Goal: Ask a question

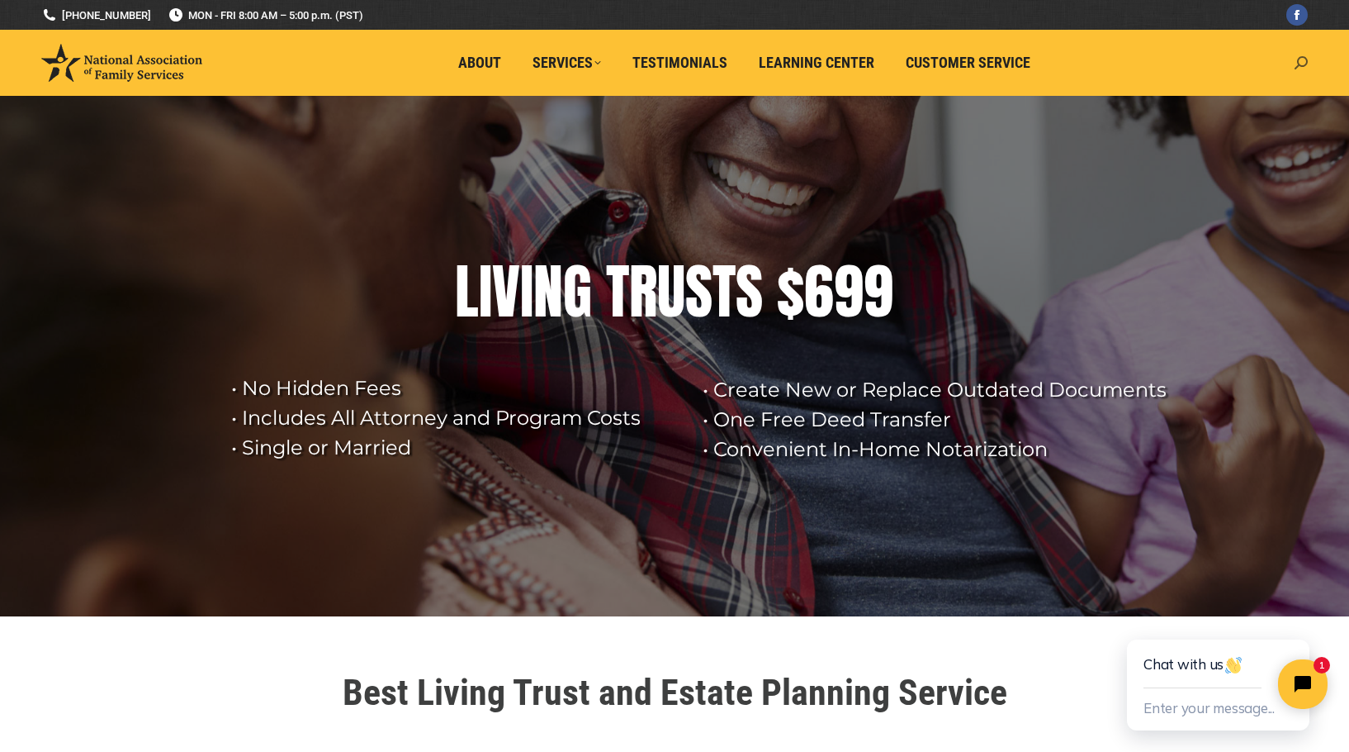
click at [1304, 59] on icon at bounding box center [1301, 62] width 13 height 13
click at [1079, 143] on rs-layer at bounding box center [674, 356] width 1349 height 520
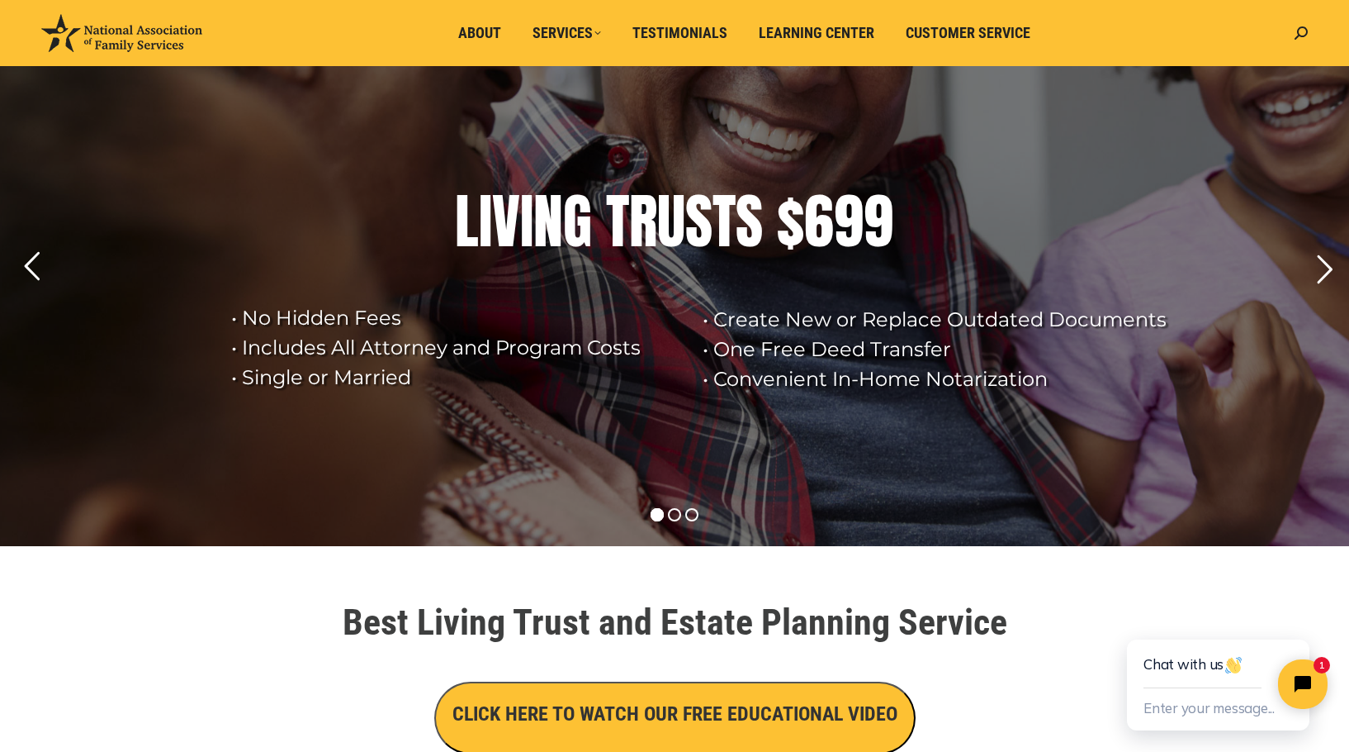
scroll to position [165, 0]
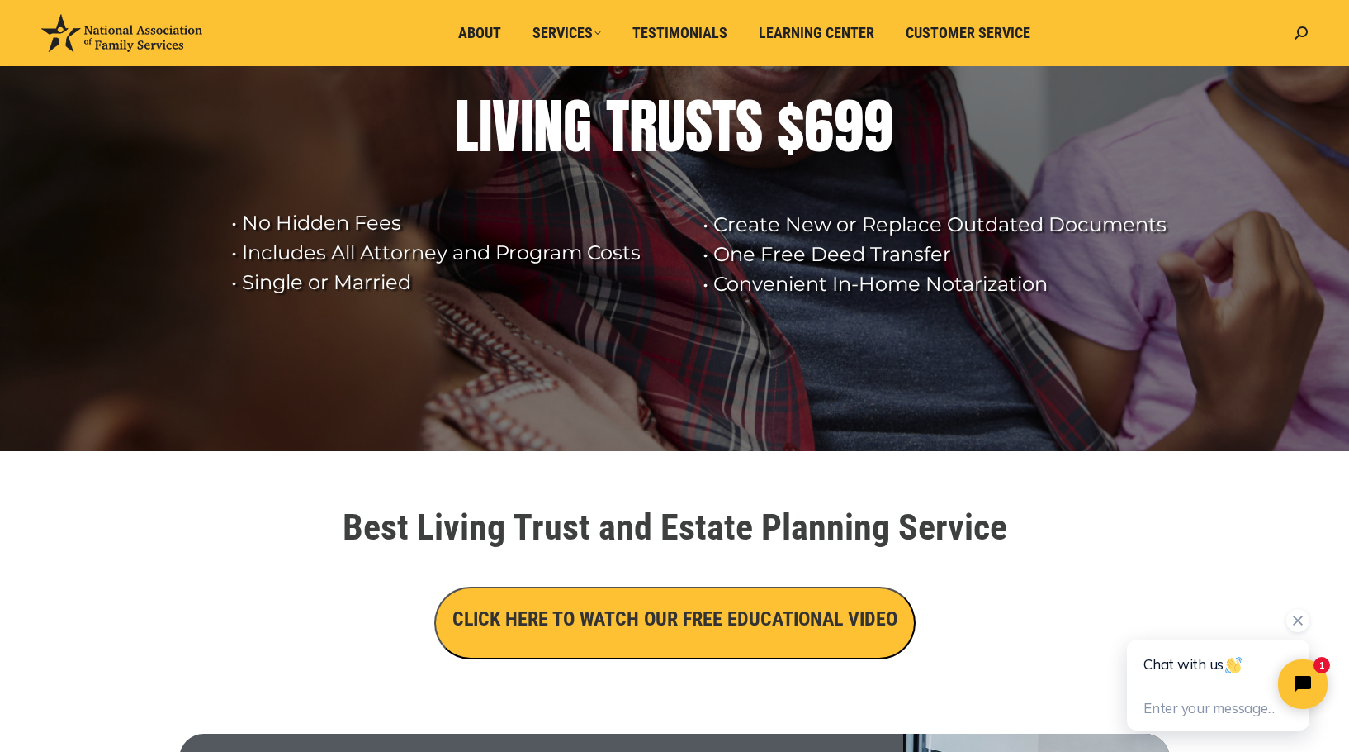
click at [1187, 667] on div "Chat with us" at bounding box center [1218, 663] width 149 height 49
click at [1189, 714] on button "Enter your message..." at bounding box center [1209, 708] width 131 height 27
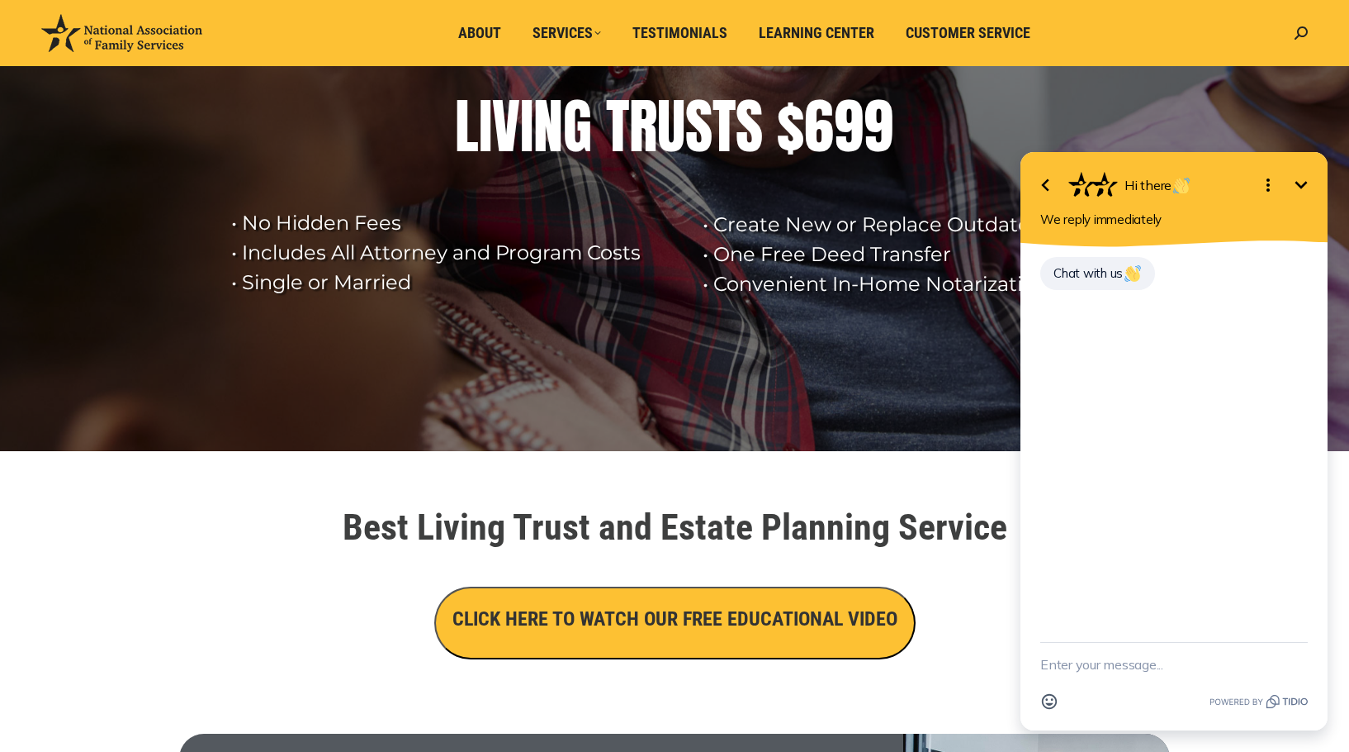
click at [1058, 302] on div "Chat with us" at bounding box center [1175, 283] width 268 height 56
click at [1059, 268] on span "Chat with us" at bounding box center [1098, 273] width 88 height 16
click at [1175, 309] on div "Chat with us [DATE], 14:36" at bounding box center [1175, 294] width 268 height 78
click at [1055, 322] on div "Chat with us [DATE], 14:36" at bounding box center [1175, 294] width 268 height 78
click at [1055, 267] on span "Chat with us" at bounding box center [1098, 273] width 88 height 16
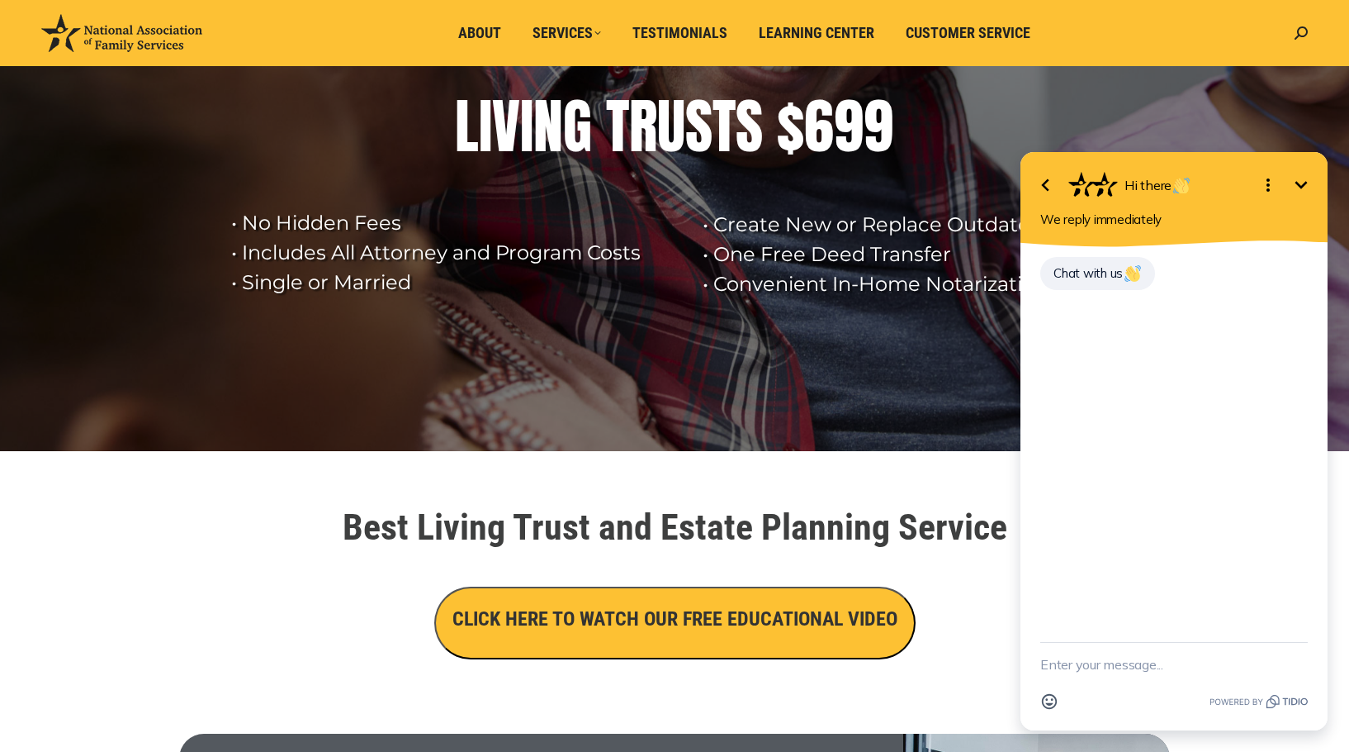
drag, startPoint x: 1052, startPoint y: 271, endPoint x: 1933, endPoint y: 370, distance: 886.7
click at [1052, 271] on div "Chat with us" at bounding box center [1098, 273] width 115 height 33
click at [1299, 182] on icon "Minimize" at bounding box center [1302, 185] width 20 height 20
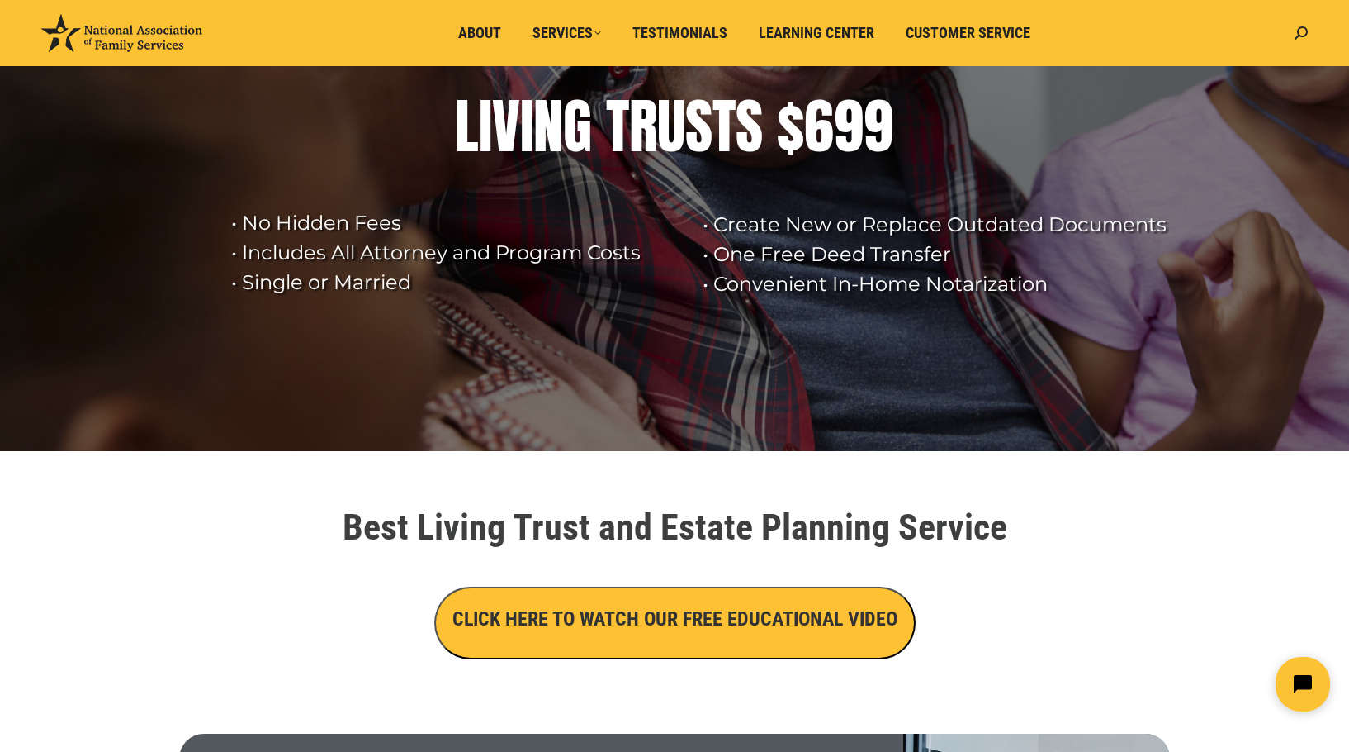
click at [1296, 677] on icon "Open chat widget" at bounding box center [1302, 683] width 21 height 21
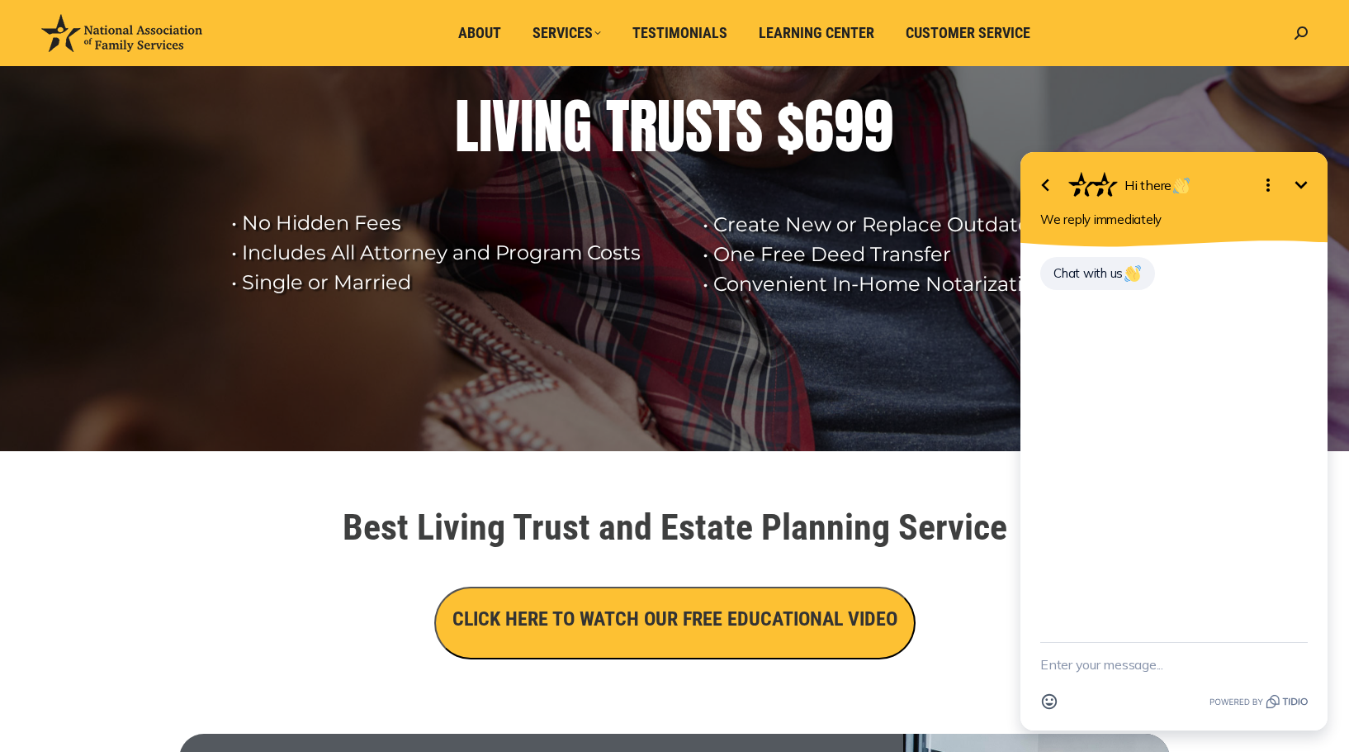
click at [1097, 663] on textarea "New message" at bounding box center [1175, 663] width 268 height 43
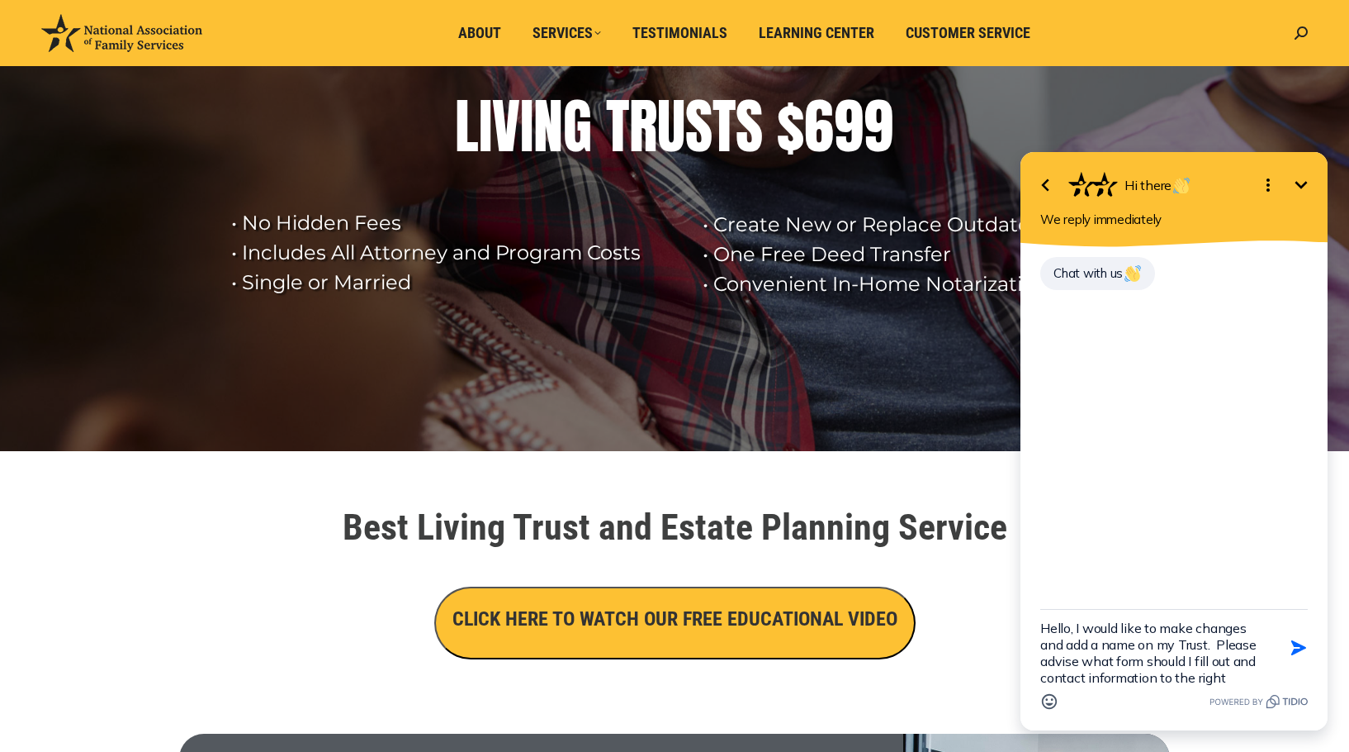
scroll to position [20, 0]
drag, startPoint x: 1085, startPoint y: 681, endPoint x: 1098, endPoint y: 681, distance: 13.2
click at [1094, 681] on textarea "Hello, I would like to make changes and add a name on my Trust. Please advise w…" at bounding box center [1154, 647] width 226 height 76
type textarea "Hello, I would like to make changes and add a name on my Trust. Please advise w…"
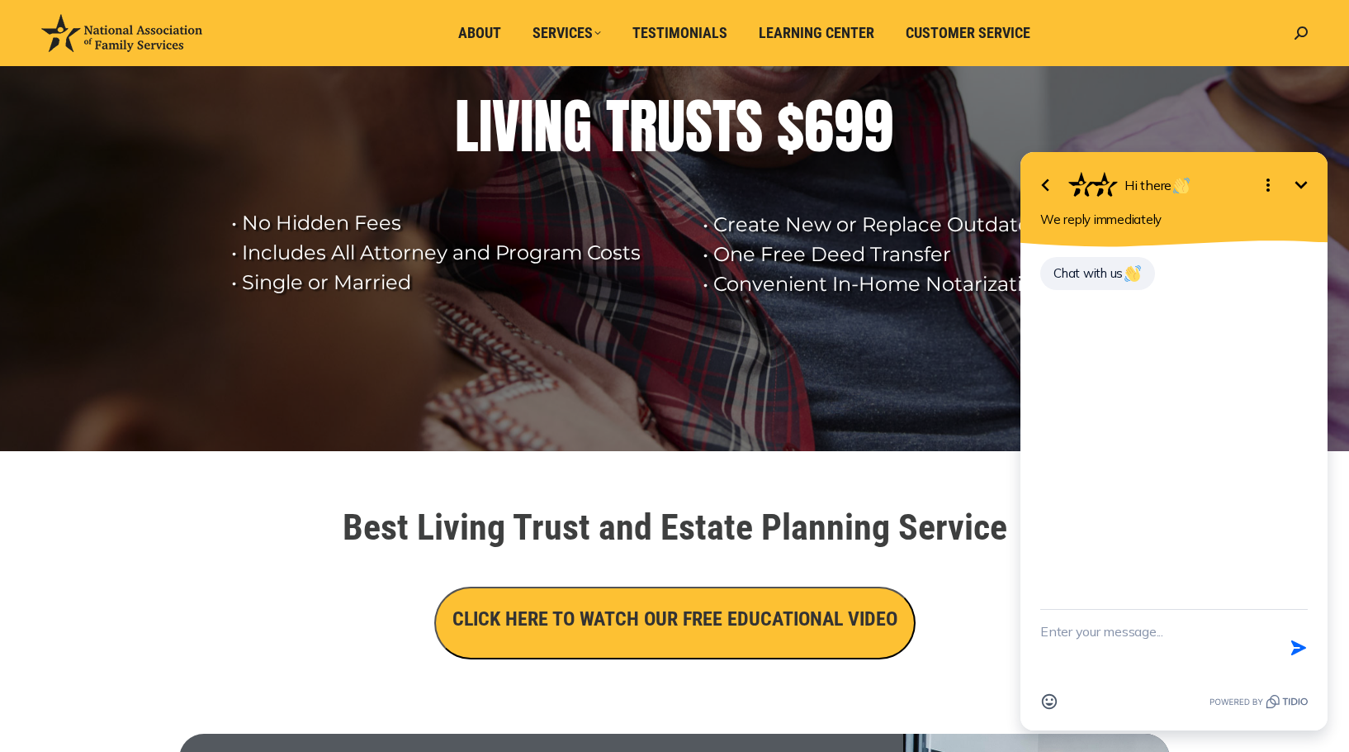
scroll to position [0, 0]
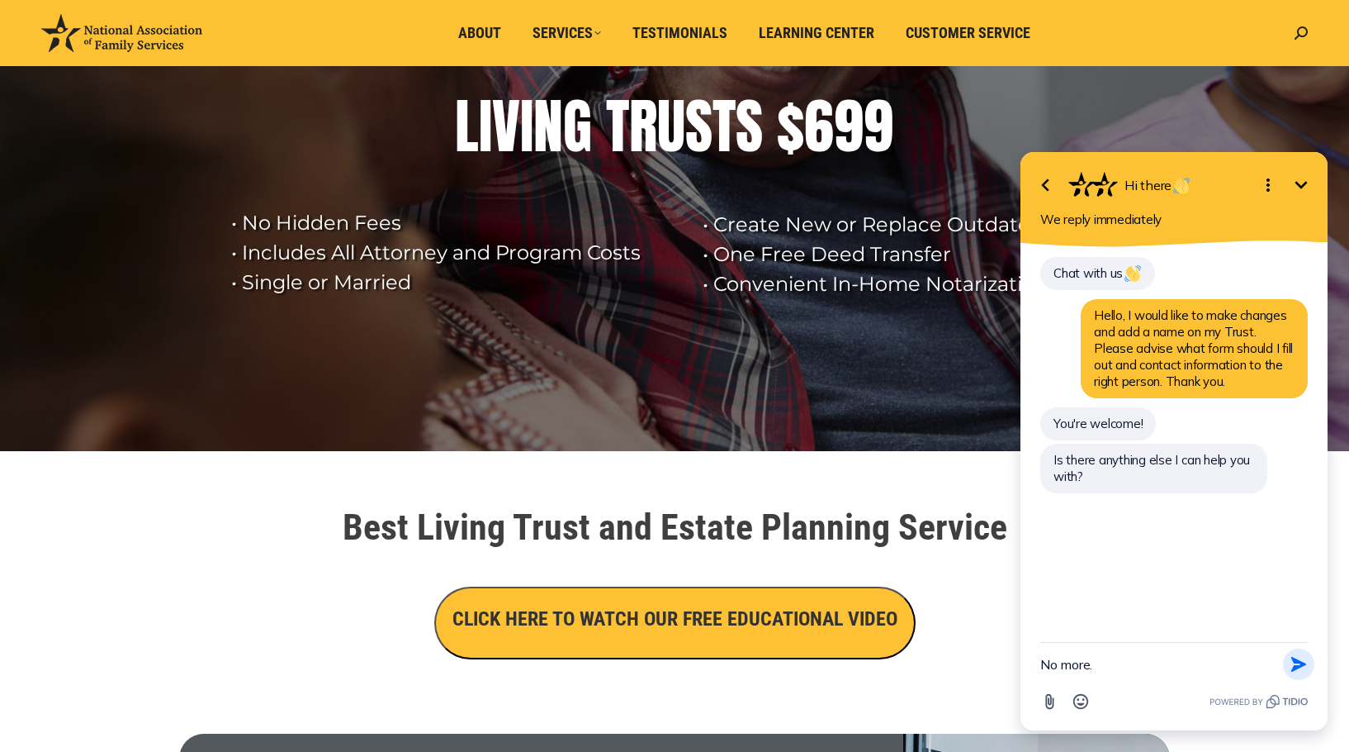
type textarea "No more."
click at [1292, 666] on icon "button" at bounding box center [1299, 664] width 18 height 18
click at [1080, 670] on textarea "New message" at bounding box center [1175, 663] width 268 height 43
type textarea "email [EMAIL_ADDRESS][DOMAIN_NAME]"
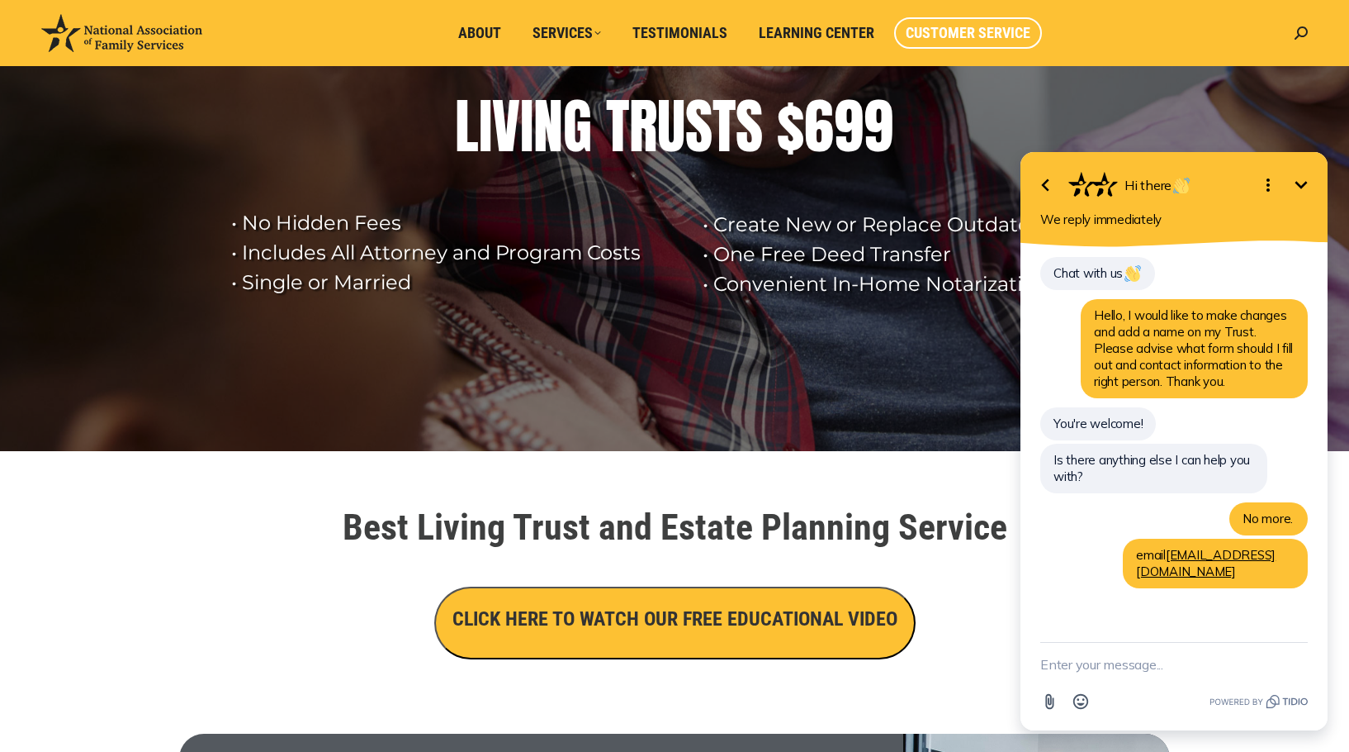
click at [951, 33] on span "Customer Service" at bounding box center [968, 33] width 125 height 18
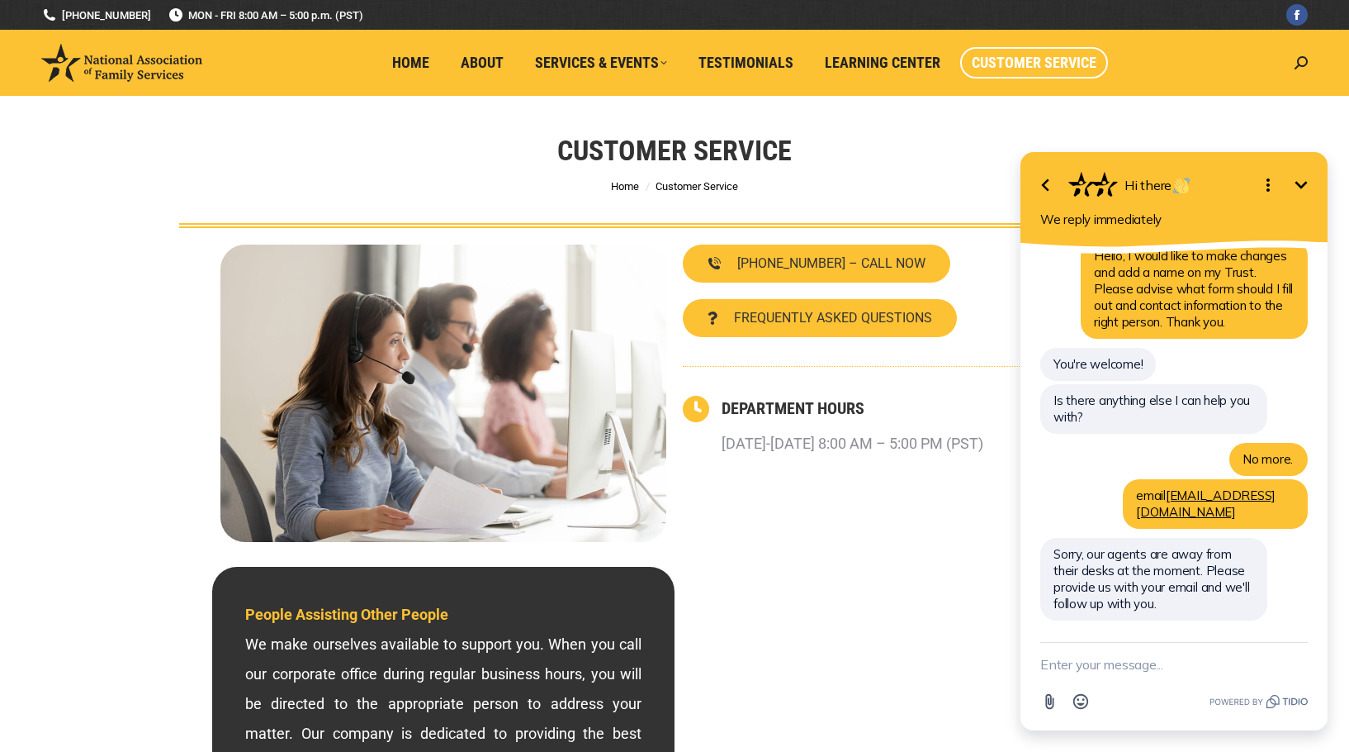
scroll to position [43, 0]
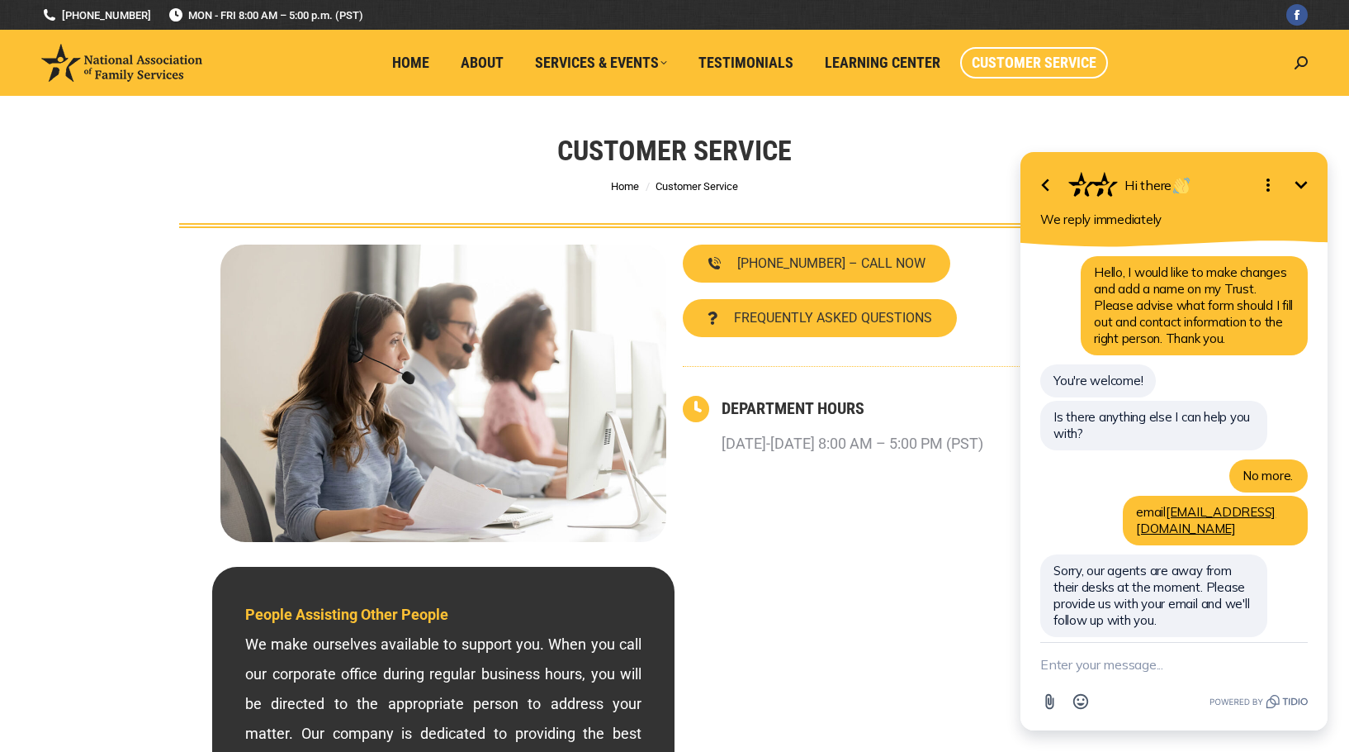
click at [1126, 659] on textarea "New message" at bounding box center [1175, 663] width 268 height 43
click at [1139, 665] on textarea "Edith Victorino" at bounding box center [1154, 663] width 226 height 43
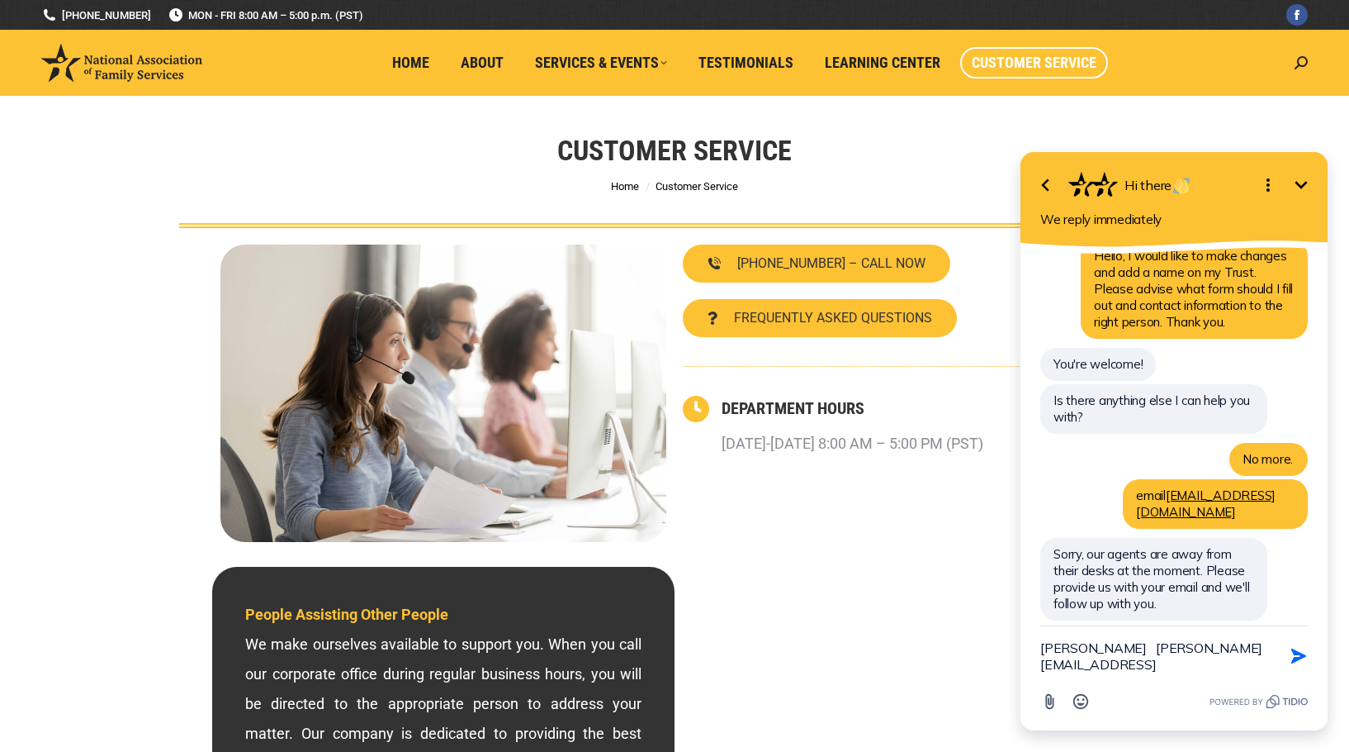
type textarea "Edith Victorino reydith@sbcglobal.net"
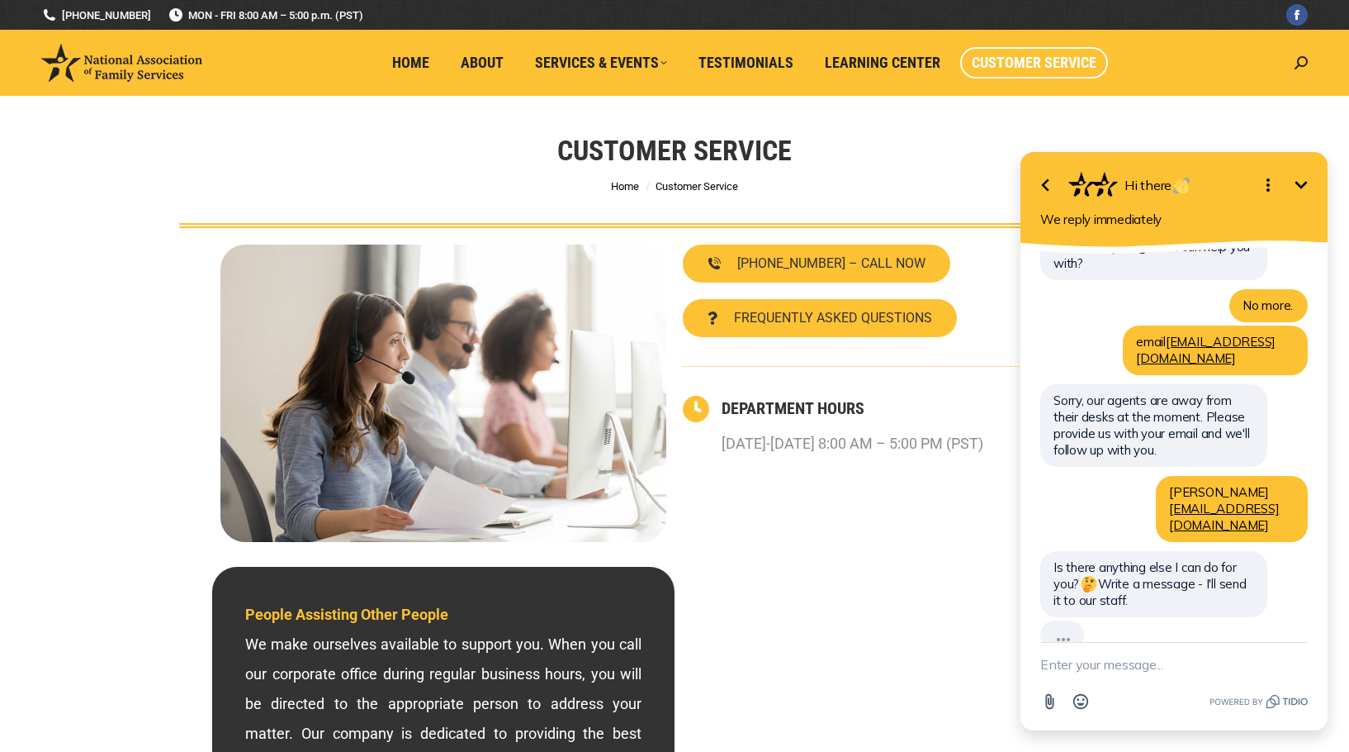
scroll to position [177, 0]
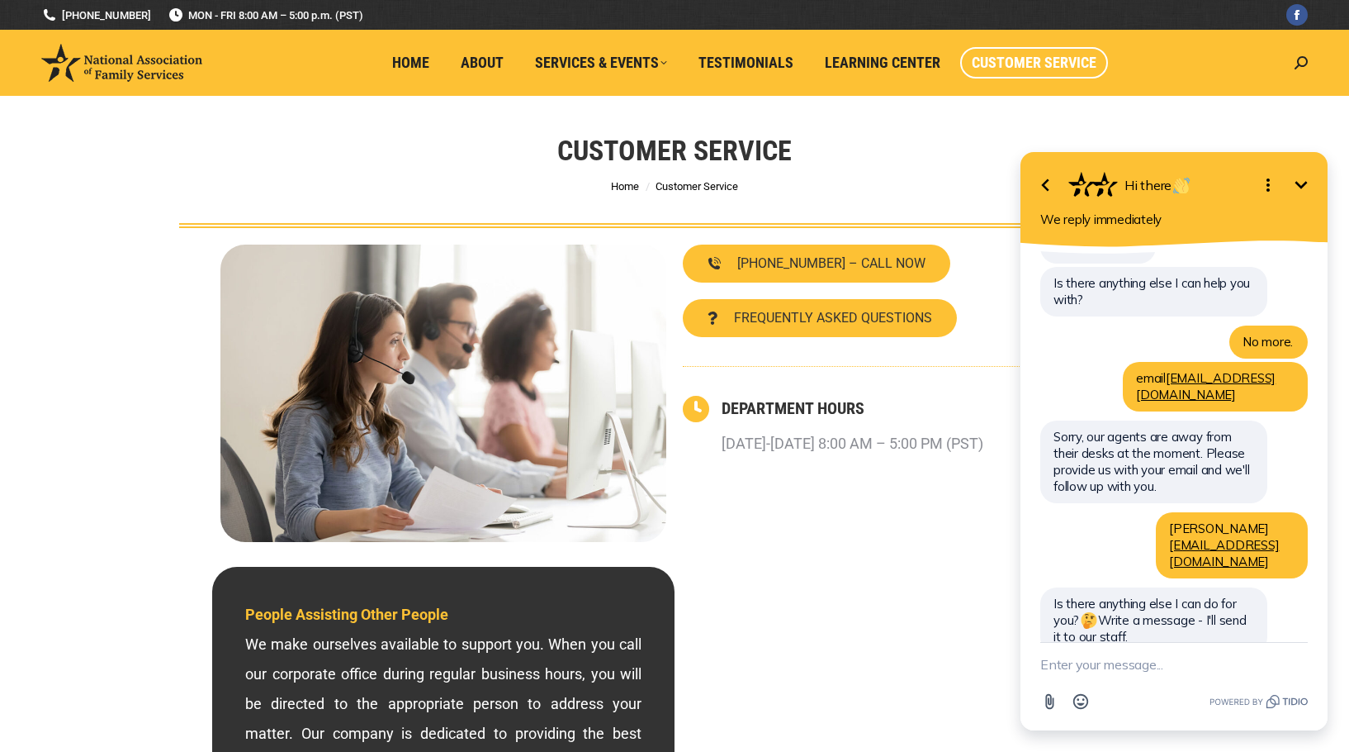
click at [1064, 663] on textarea "New message" at bounding box center [1175, 663] width 268 height 43
type textarea "No, Thank you."
click at [1298, 665] on icon "button" at bounding box center [1299, 664] width 18 height 18
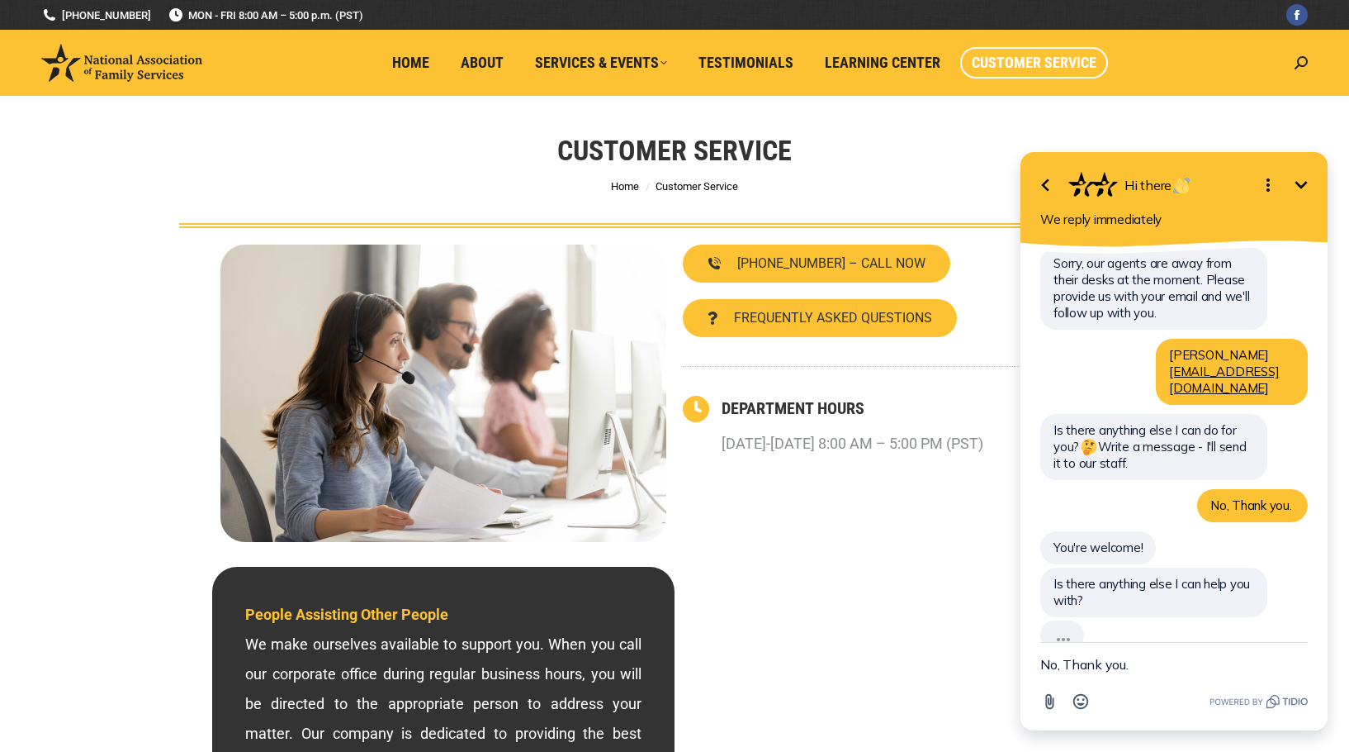
scroll to position [314, 0]
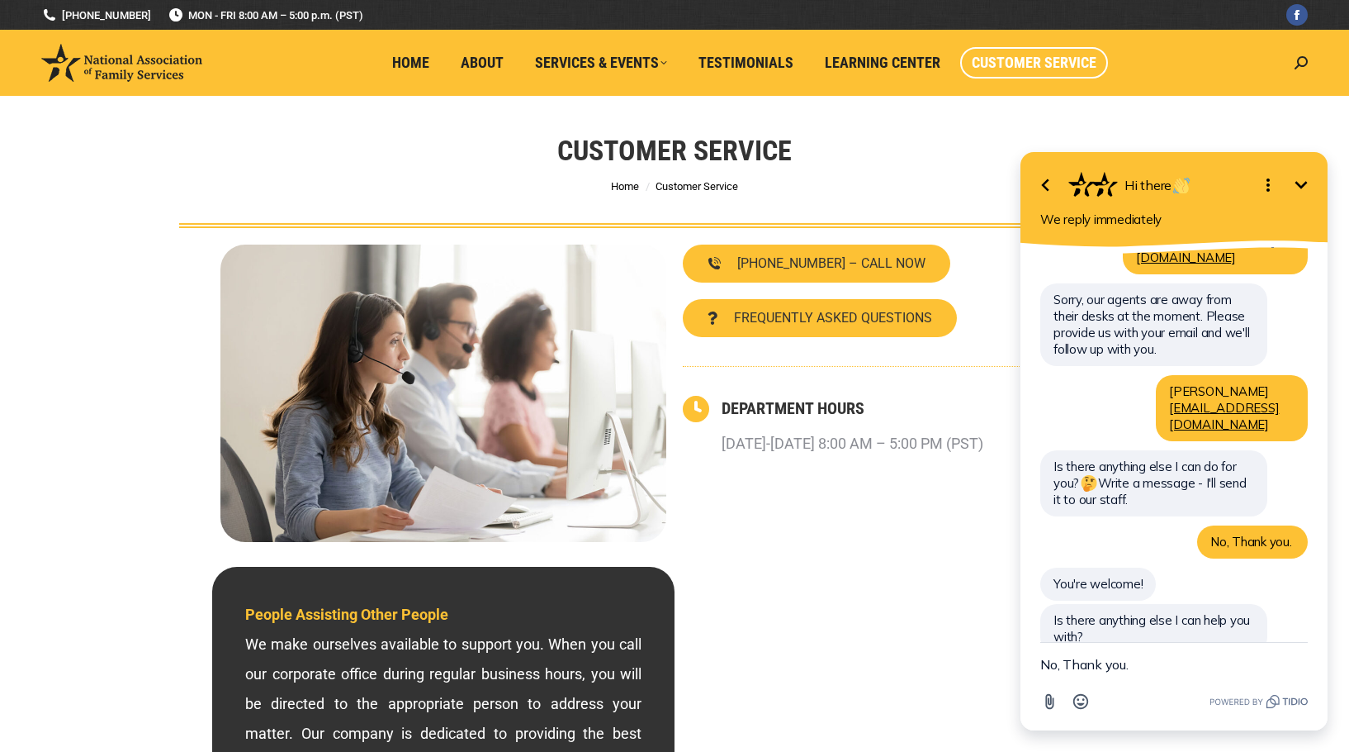
drag, startPoint x: 925, startPoint y: 134, endPoint x: 992, endPoint y: 127, distance: 67.2
click at [928, 131] on div "Customer Service You are here: Home Customer Service" at bounding box center [675, 162] width 1074 height 132
click at [1302, 185] on icon "Minimize" at bounding box center [1302, 185] width 20 height 20
